Goal: Task Accomplishment & Management: Use online tool/utility

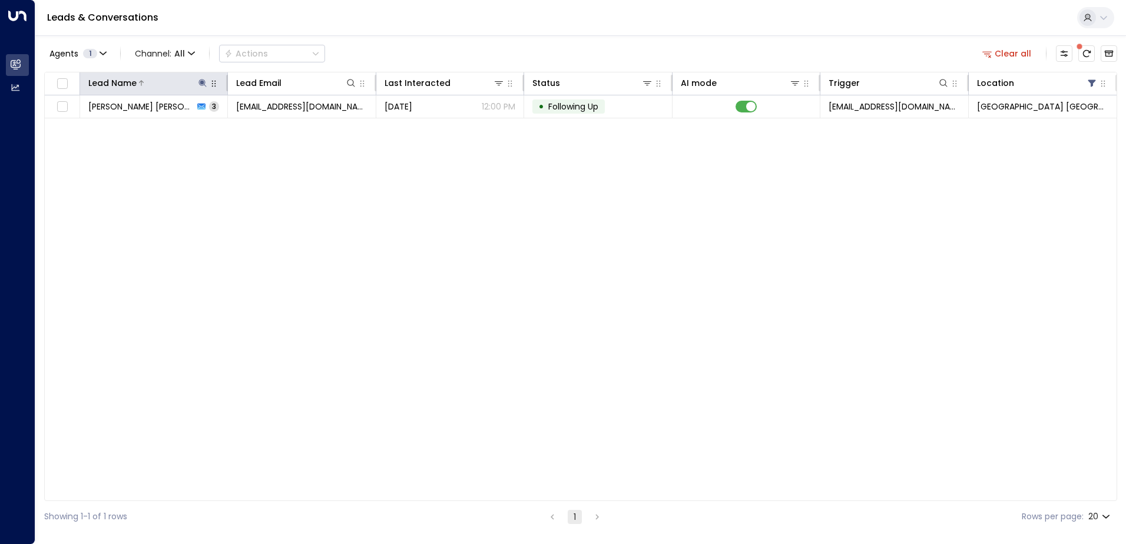
click at [200, 82] on icon at bounding box center [203, 83] width 8 height 8
click at [275, 124] on icon "button" at bounding box center [277, 126] width 8 height 8
click at [233, 124] on input "text" at bounding box center [202, 126] width 163 height 22
type input "*****"
click at [492, 32] on div "Leads & Conversations" at bounding box center [580, 18] width 1091 height 36
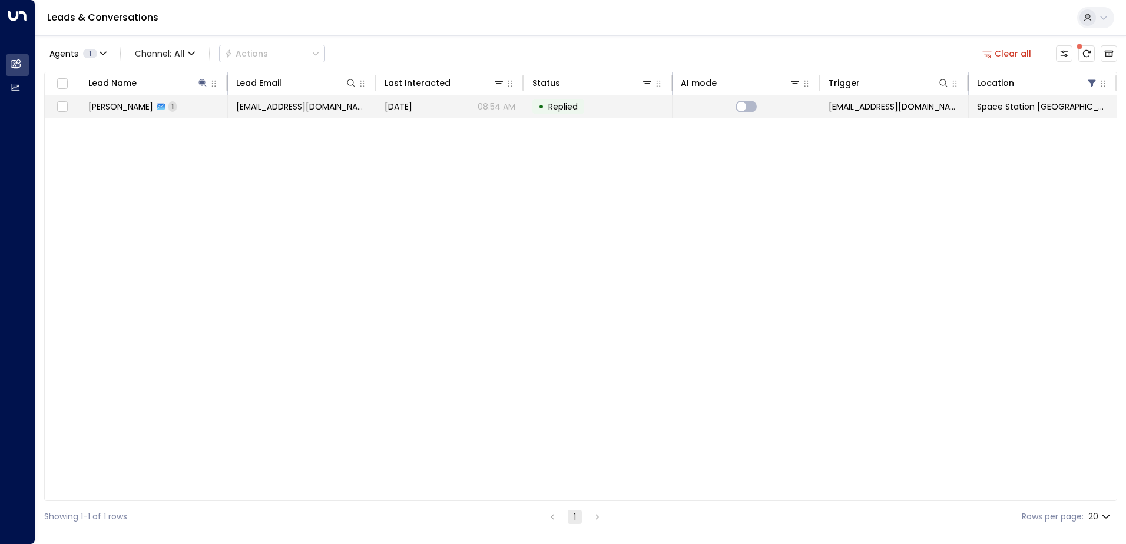
click at [345, 103] on span "[EMAIL_ADDRESS][DOMAIN_NAME]" at bounding box center [301, 107] width 131 height 12
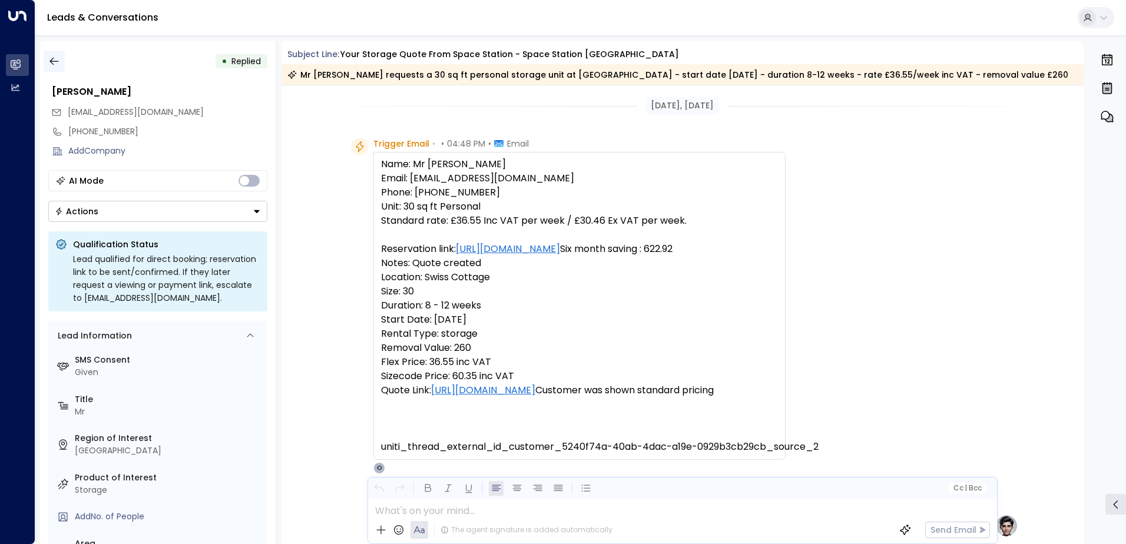
click at [57, 66] on icon "button" at bounding box center [54, 61] width 12 height 12
